Goal: Find specific page/section: Find specific page/section

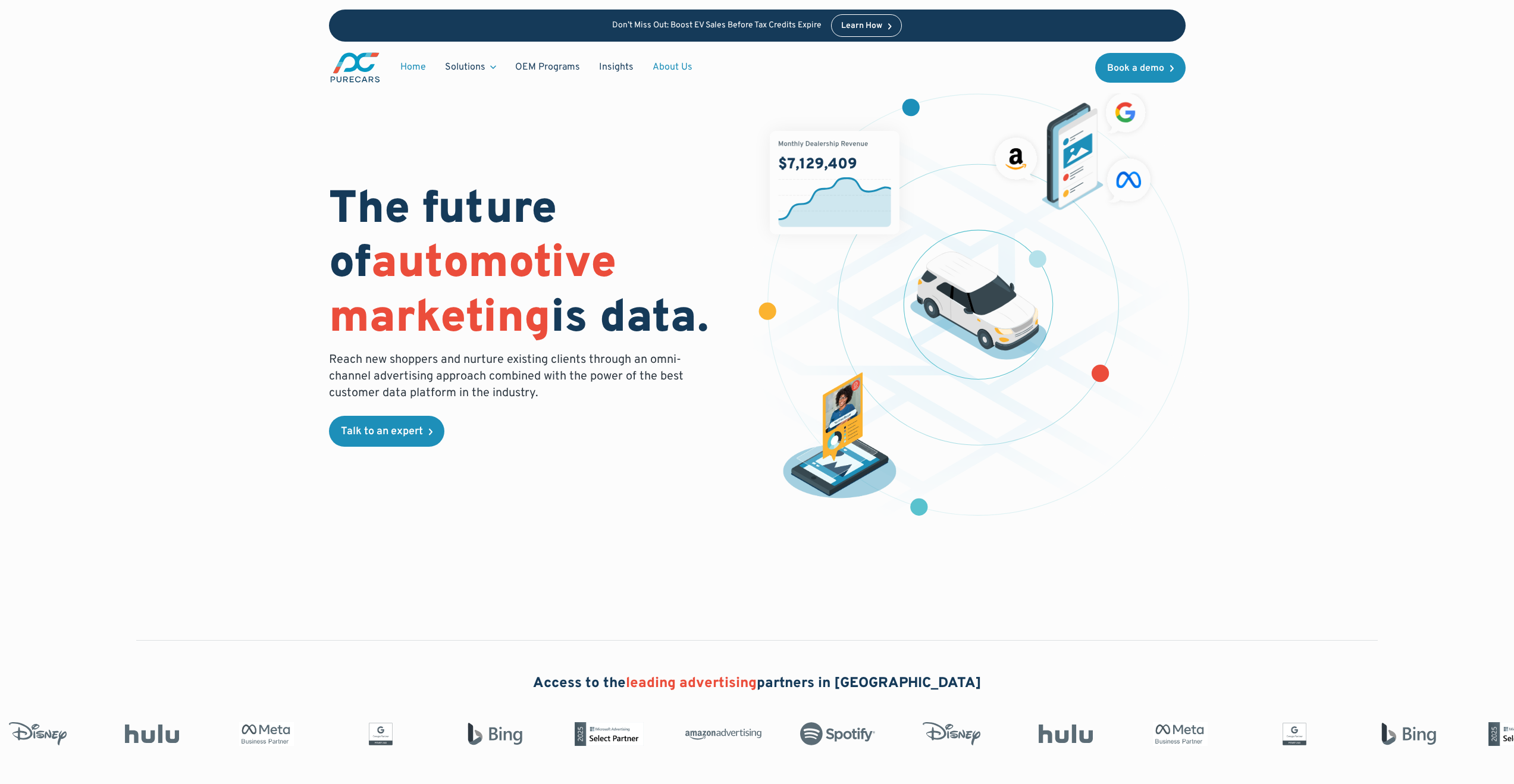
click at [678, 66] on link "About Us" at bounding box center [673, 67] width 59 height 22
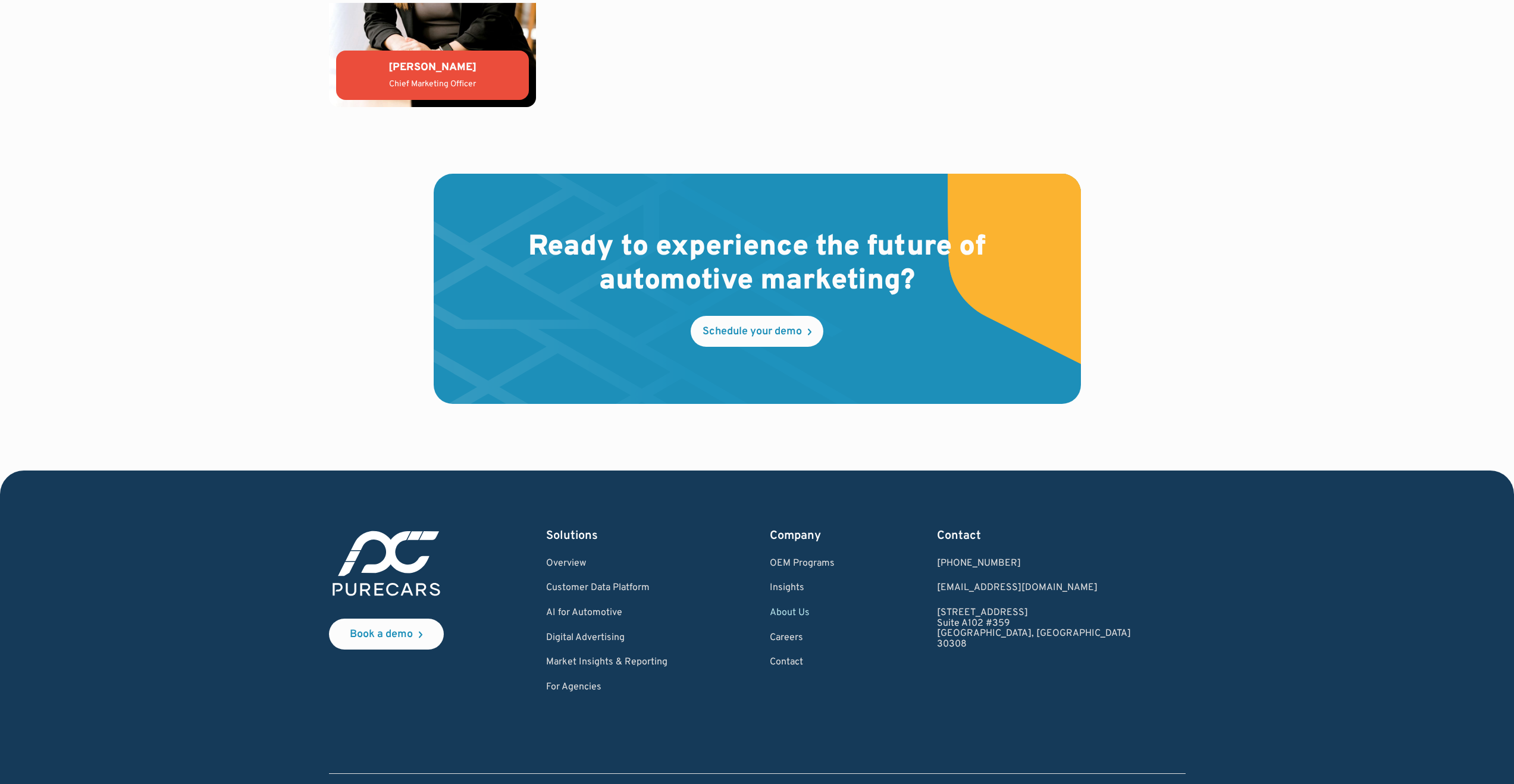
scroll to position [3269, 0]
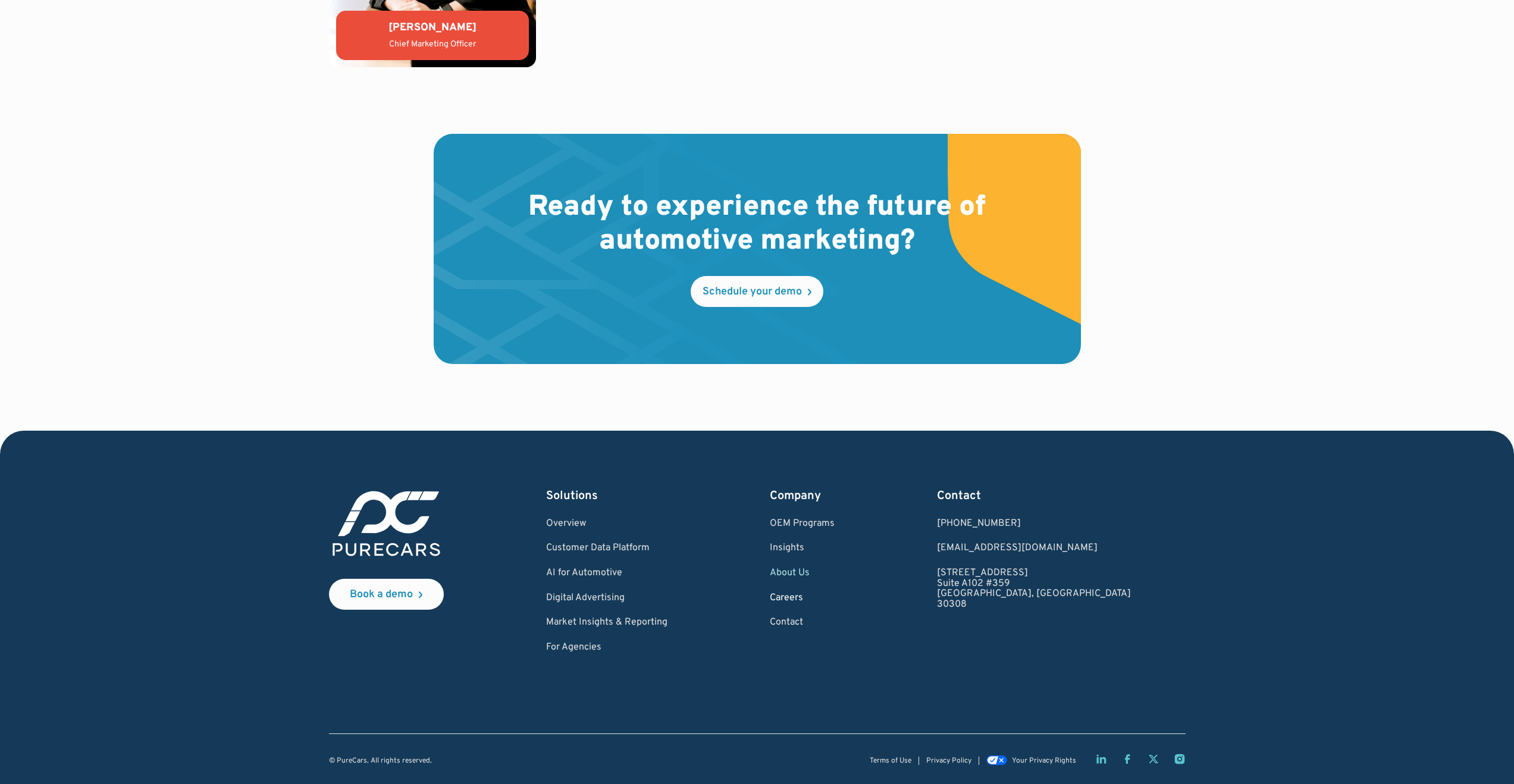
click at [829, 596] on link "Careers" at bounding box center [802, 598] width 65 height 11
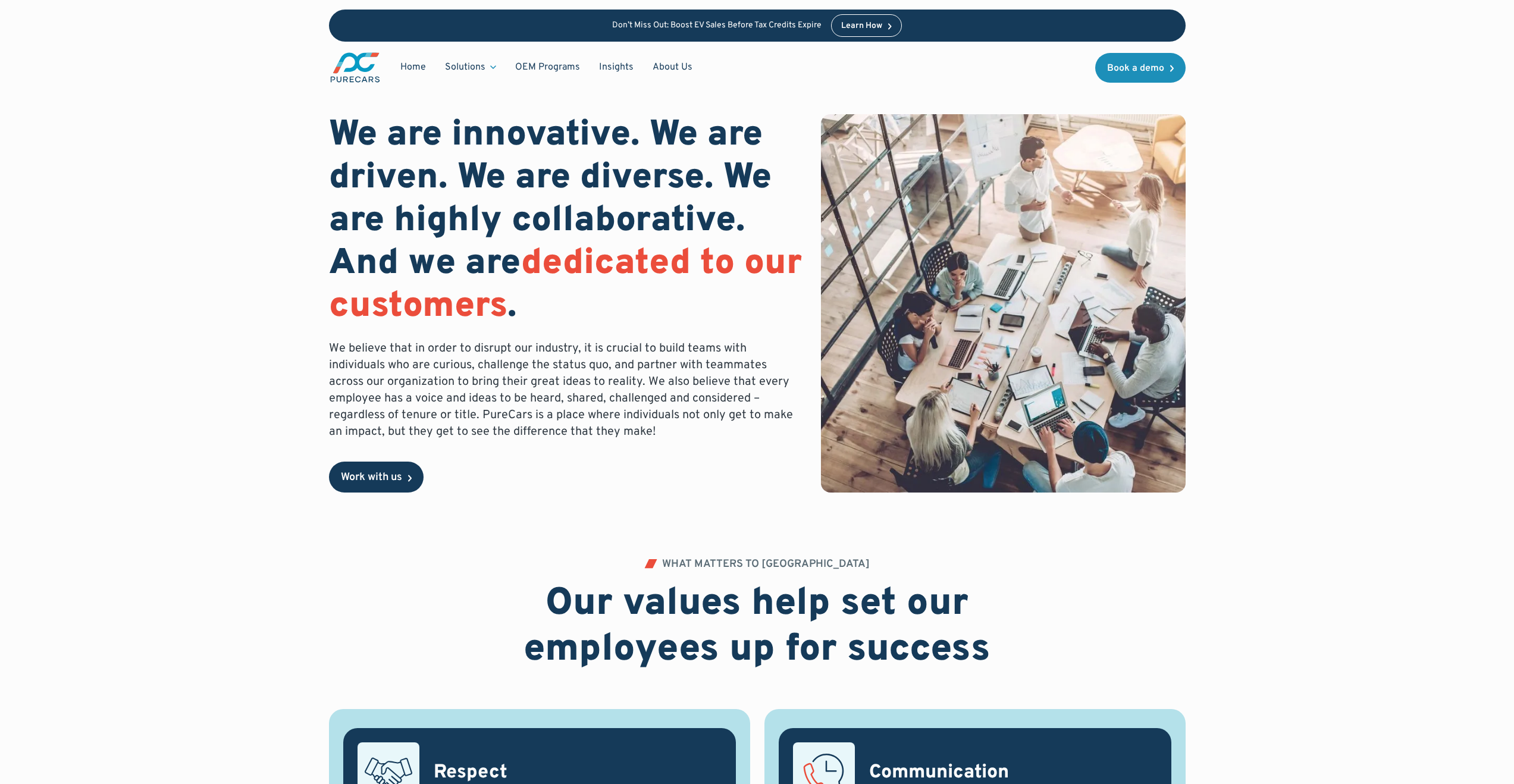
click at [413, 482] on link "Work with us" at bounding box center [376, 477] width 94 height 31
click at [509, 20] on div "Don’t Miss Out: Boost EV Sales Before Tax Credits Expire Learn How" at bounding box center [757, 26] width 857 height 32
